Goal: Task Accomplishment & Management: Use online tool/utility

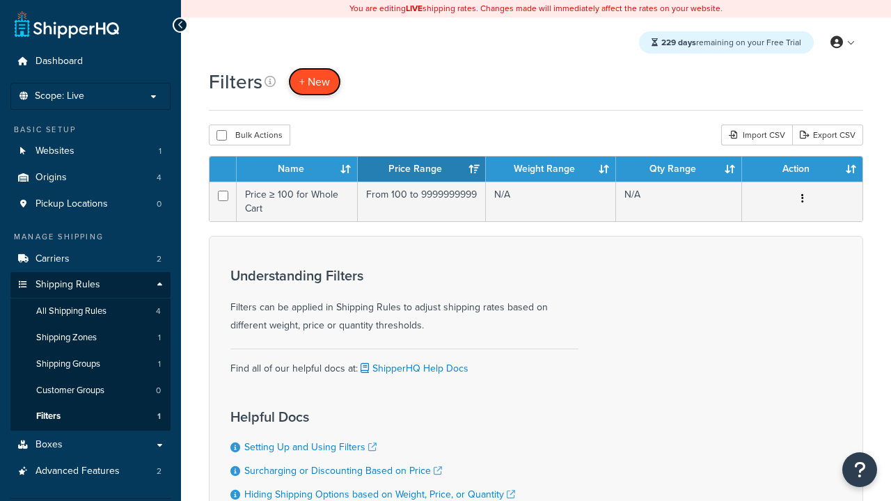
click at [315, 81] on span "+ New" at bounding box center [314, 82] width 31 height 16
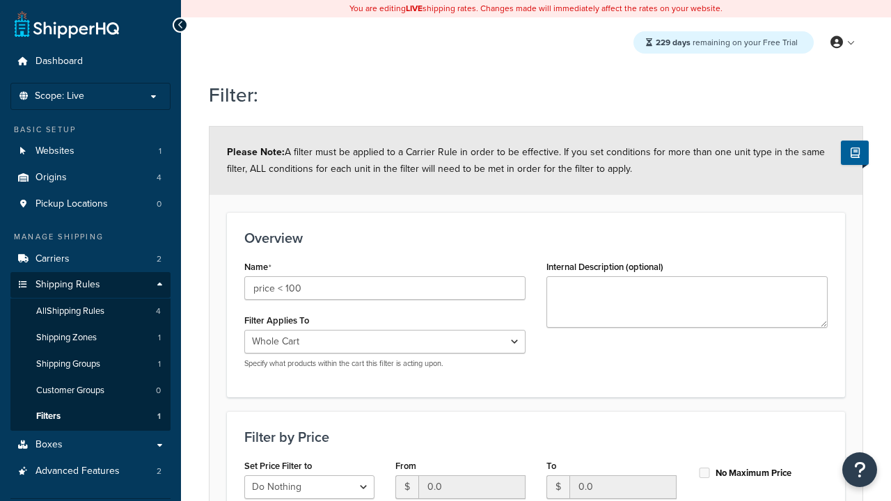
select select "range"
type input "price < 100"
type input "100"
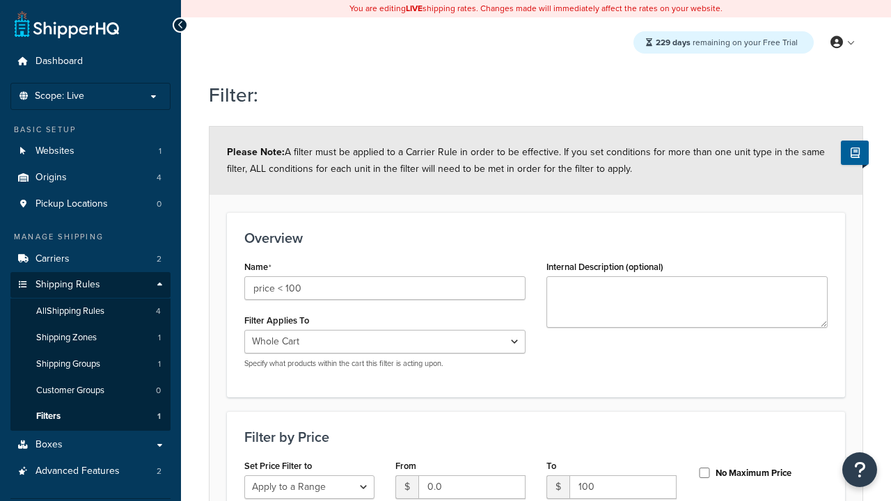
type input "100"
checkbox input "true"
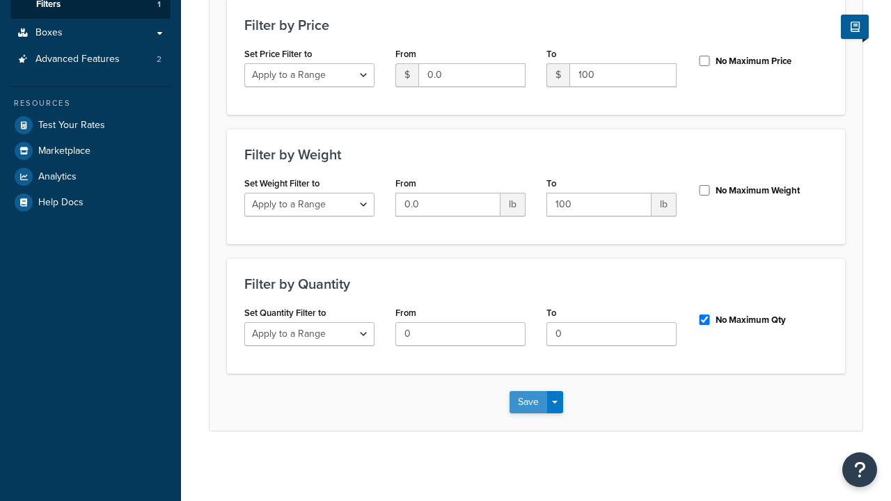
click at [528, 402] on button "Save" at bounding box center [528, 402] width 38 height 22
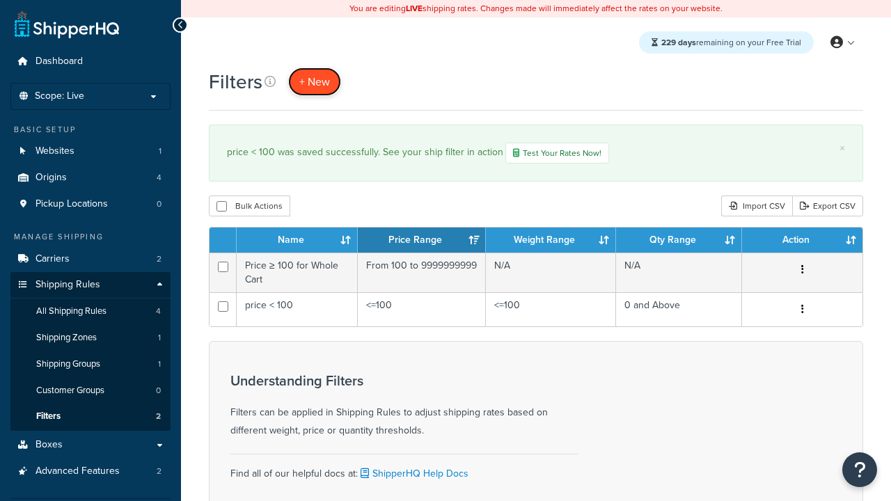
click at [315, 81] on span "+ New" at bounding box center [314, 82] width 31 height 16
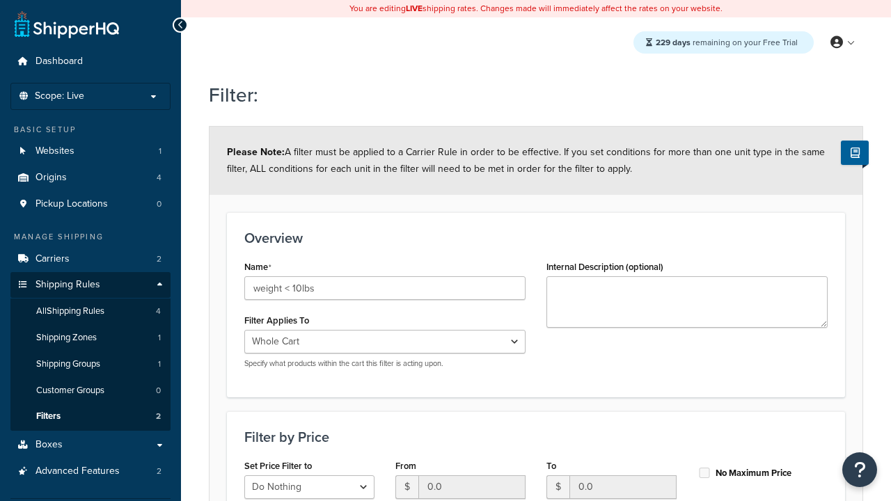
select select "range"
type input "weight < 10lbs"
type input "10"
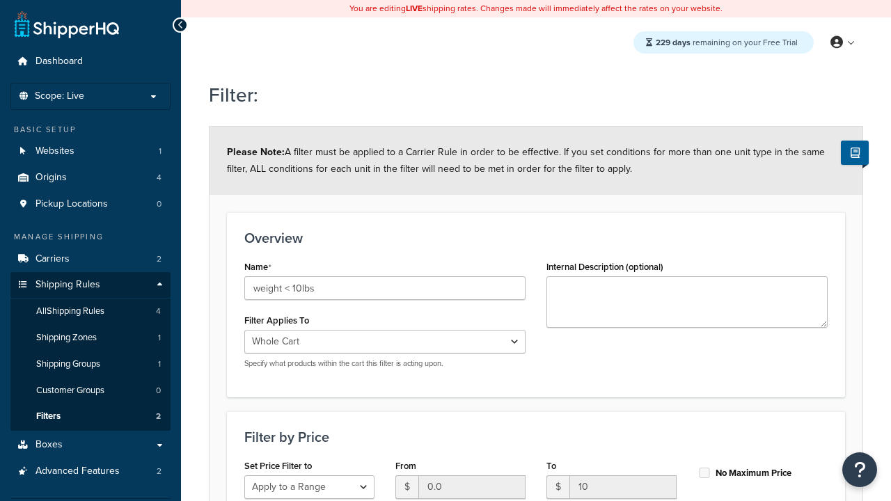
type input "10"
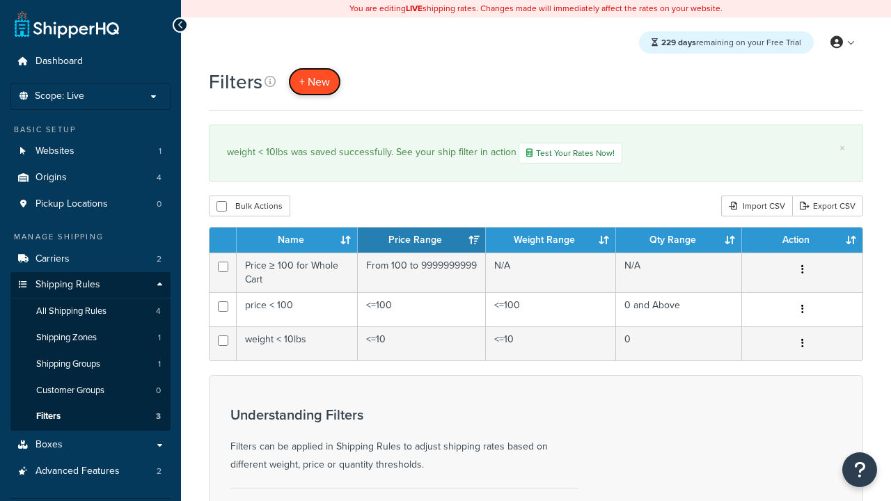
click at [315, 81] on span "+ New" at bounding box center [314, 82] width 31 height 16
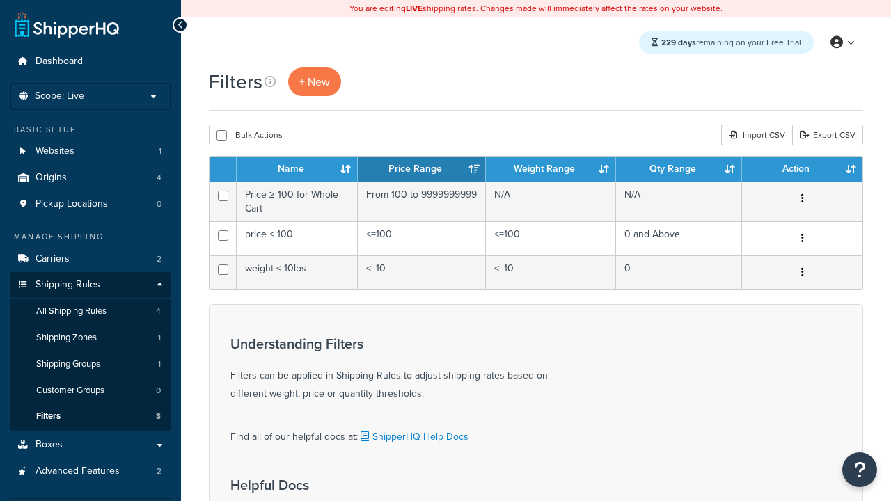
click at [297, 170] on th "Name" at bounding box center [297, 169] width 121 height 25
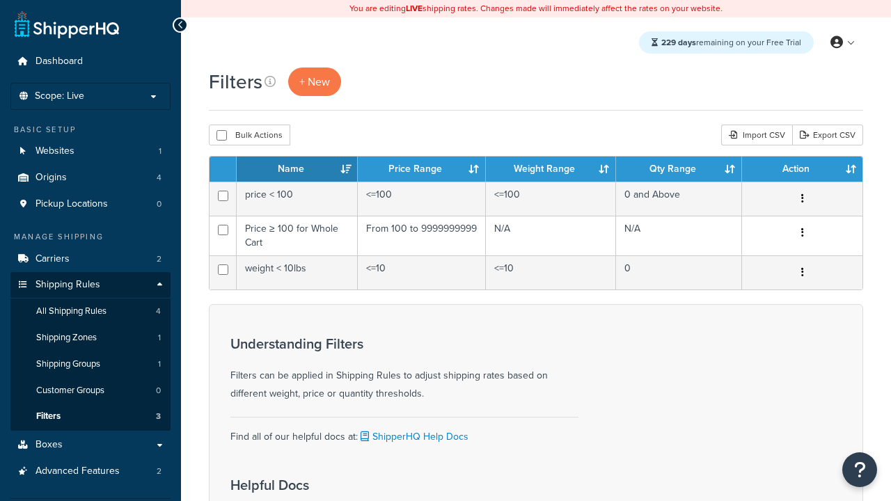
click at [297, 170] on th "Name" at bounding box center [297, 169] width 121 height 25
click at [422, 170] on th "Price Range" at bounding box center [422, 169] width 128 height 25
click at [551, 170] on th "Weight Range" at bounding box center [551, 169] width 130 height 25
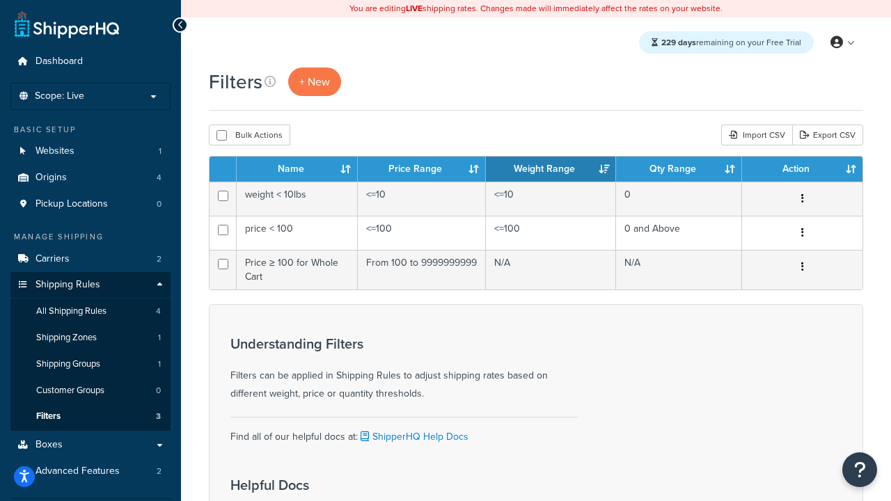
click at [551, 170] on th "Weight Range" at bounding box center [551, 169] width 130 height 25
click at [679, 170] on th "Qty Range" at bounding box center [679, 169] width 126 height 25
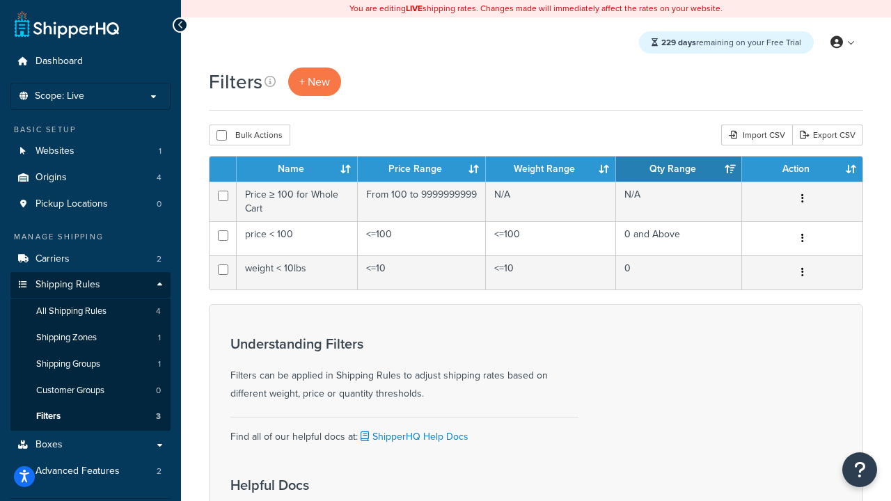
click at [802, 170] on th "Action" at bounding box center [802, 169] width 120 height 25
click at [270, 81] on icon at bounding box center [269, 81] width 11 height 11
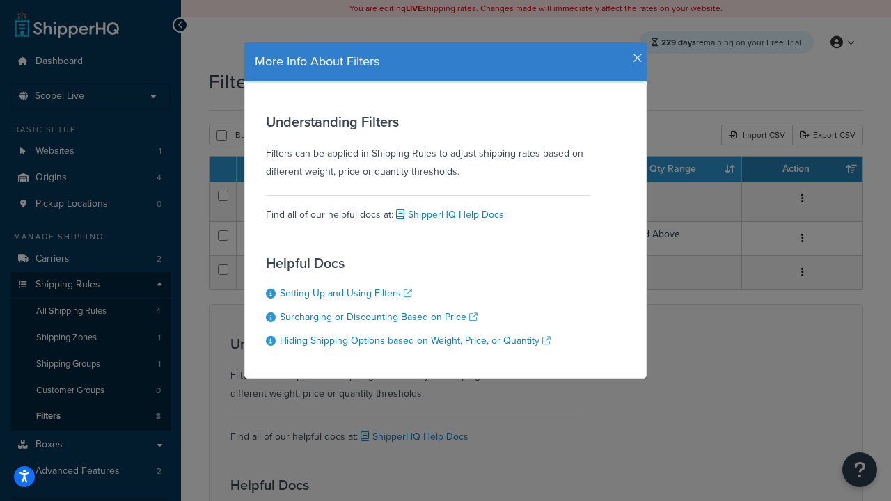
click at [634, 53] on icon "button" at bounding box center [638, 58] width 10 height 13
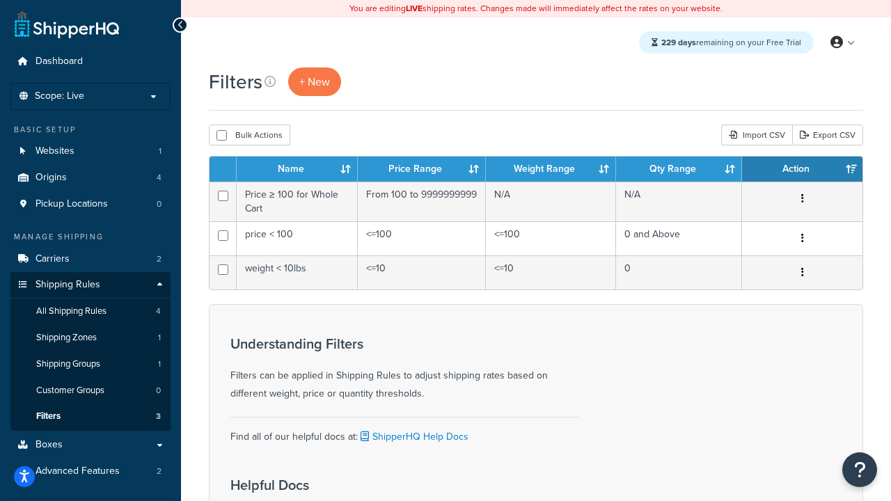
scroll to position [125, 0]
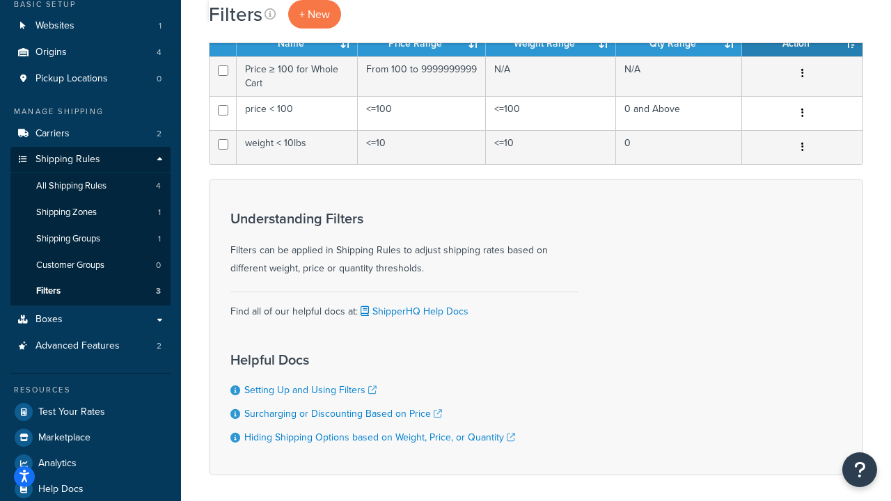
click at [249, 20] on button "Bulk Actions" at bounding box center [249, 9] width 81 height 21
checkbox input "true"
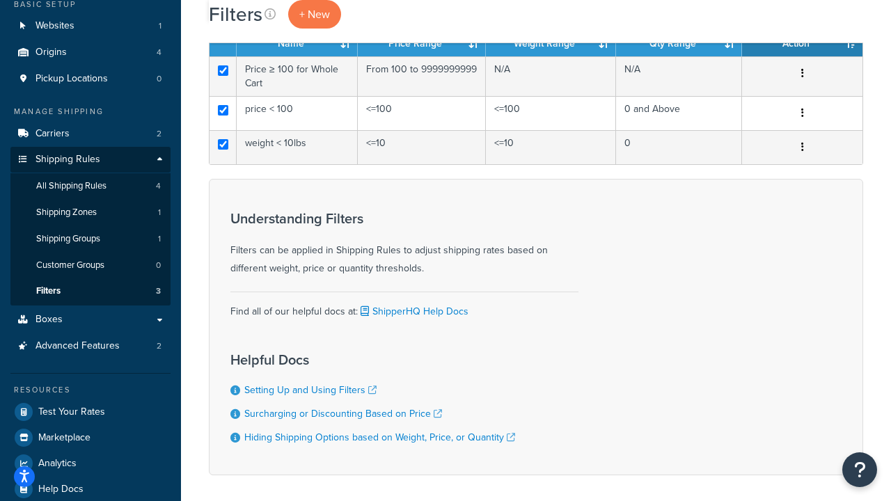
scroll to position [0, 0]
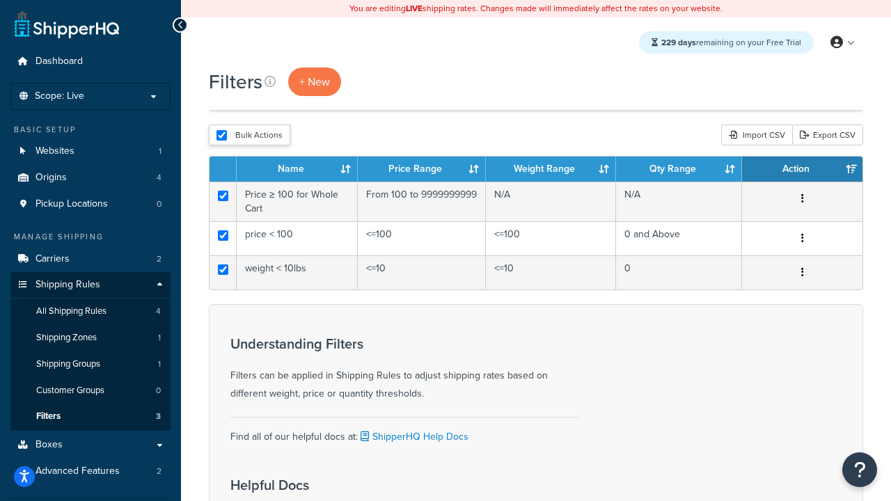
click at [0, 0] on button "Delete" at bounding box center [0, 0] width 0 height 0
